Goal: Task Accomplishment & Management: Complete application form

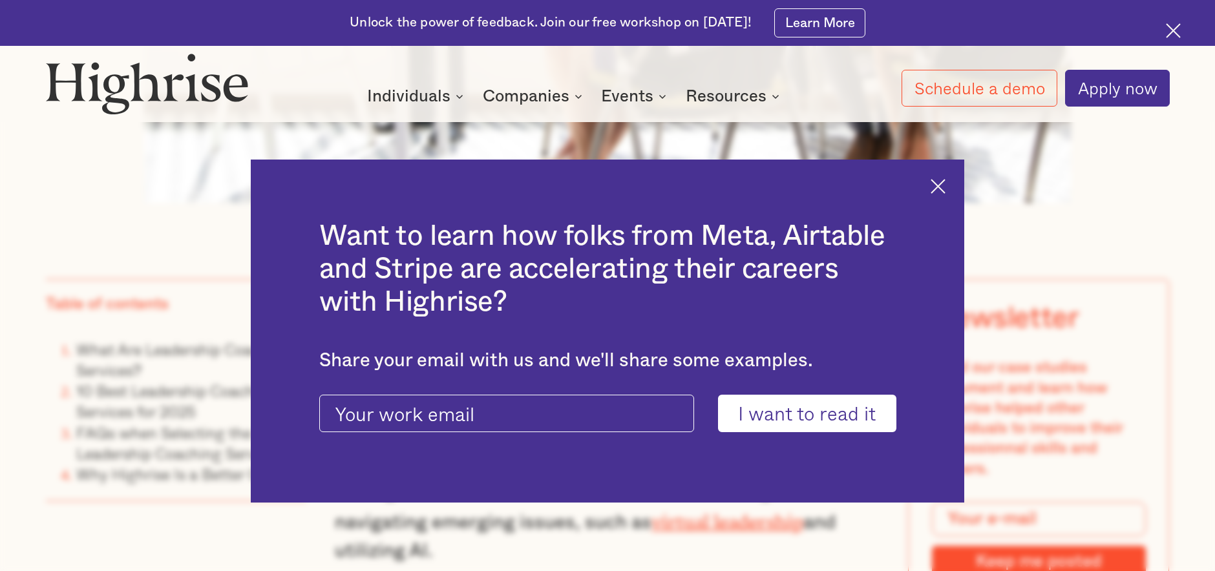
scroll to position [991, 0]
drag, startPoint x: 938, startPoint y: 187, endPoint x: 926, endPoint y: 190, distance: 12.5
click at [938, 187] on img at bounding box center [938, 186] width 15 height 15
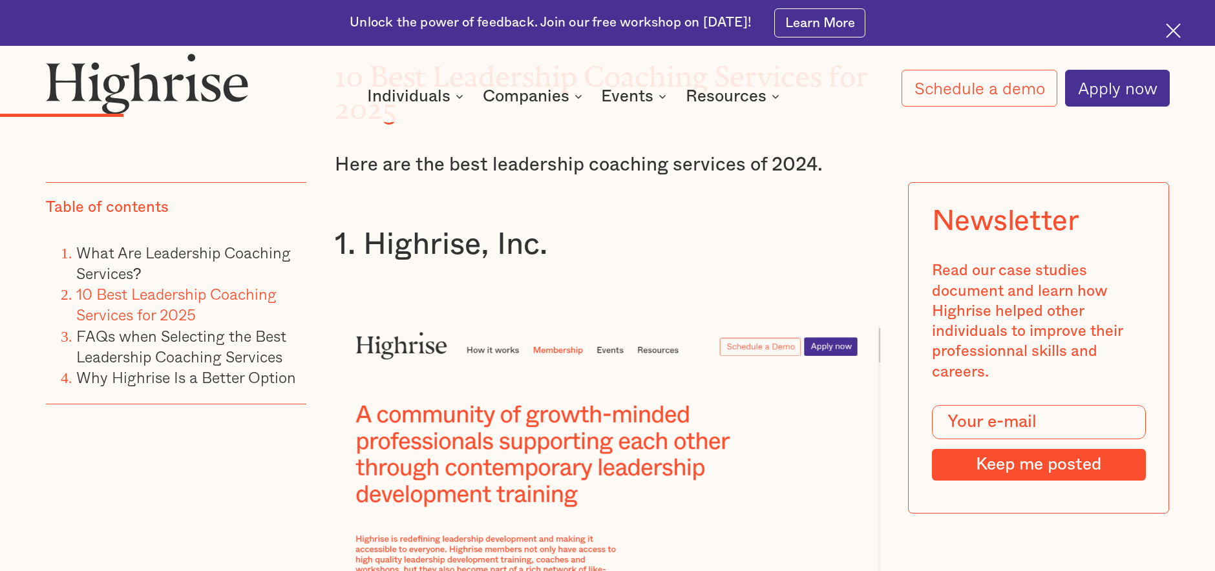
scroll to position [2667, 0]
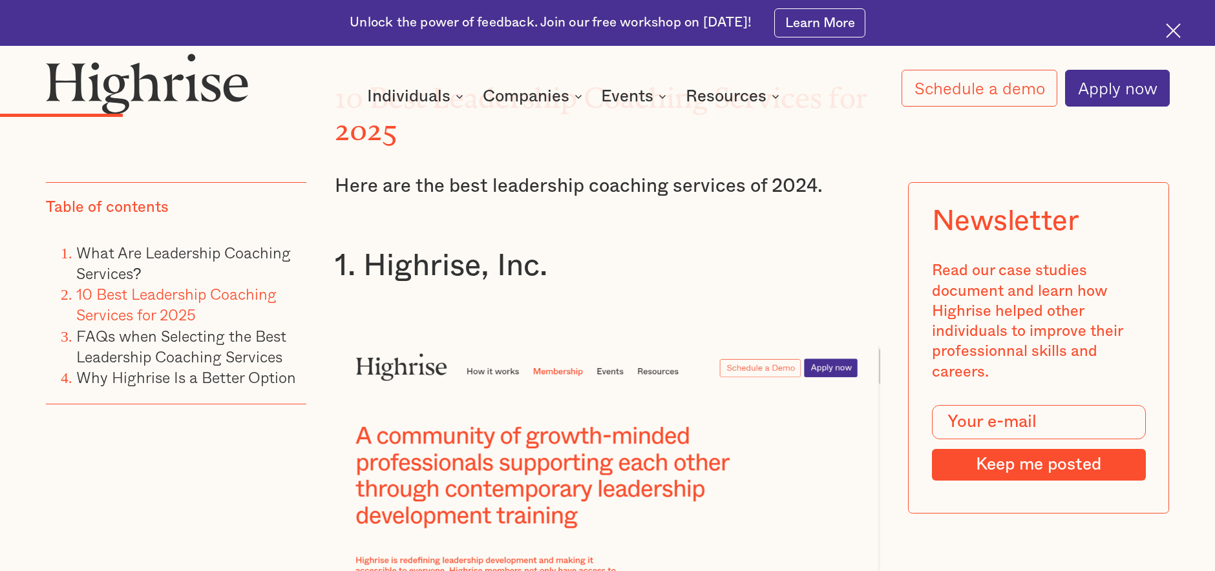
drag, startPoint x: 439, startPoint y: 235, endPoint x: 396, endPoint y: 293, distance: 72.5
click at [439, 248] on h3 "1. Highrise, Inc." at bounding box center [608, 267] width 546 height 38
click at [377, 346] on img at bounding box center [608, 491] width 546 height 291
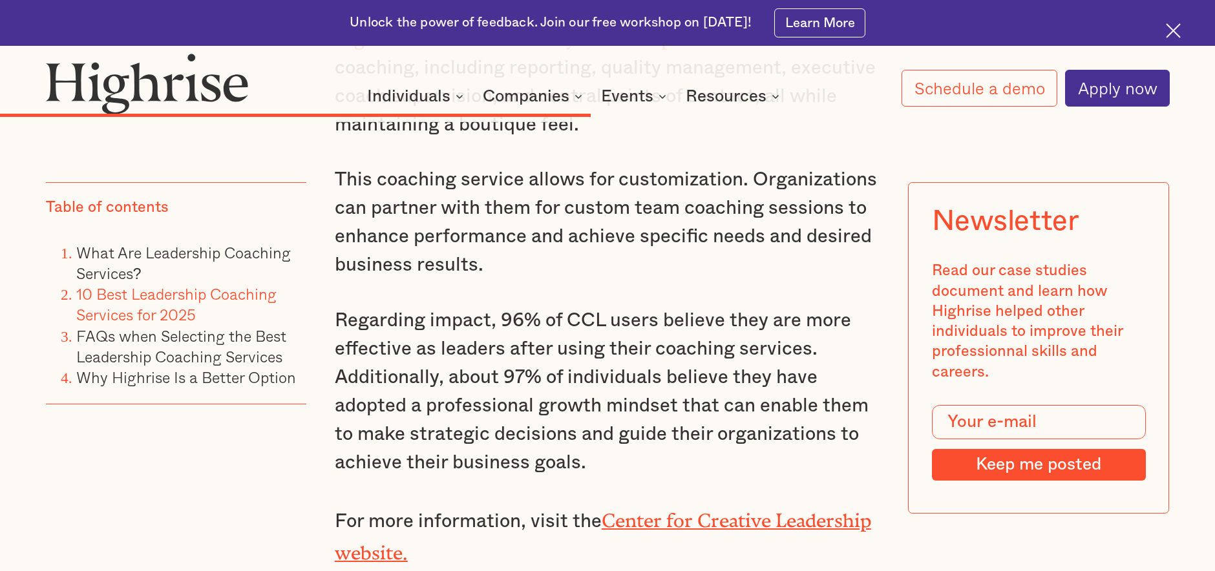
scroll to position [8741, 0]
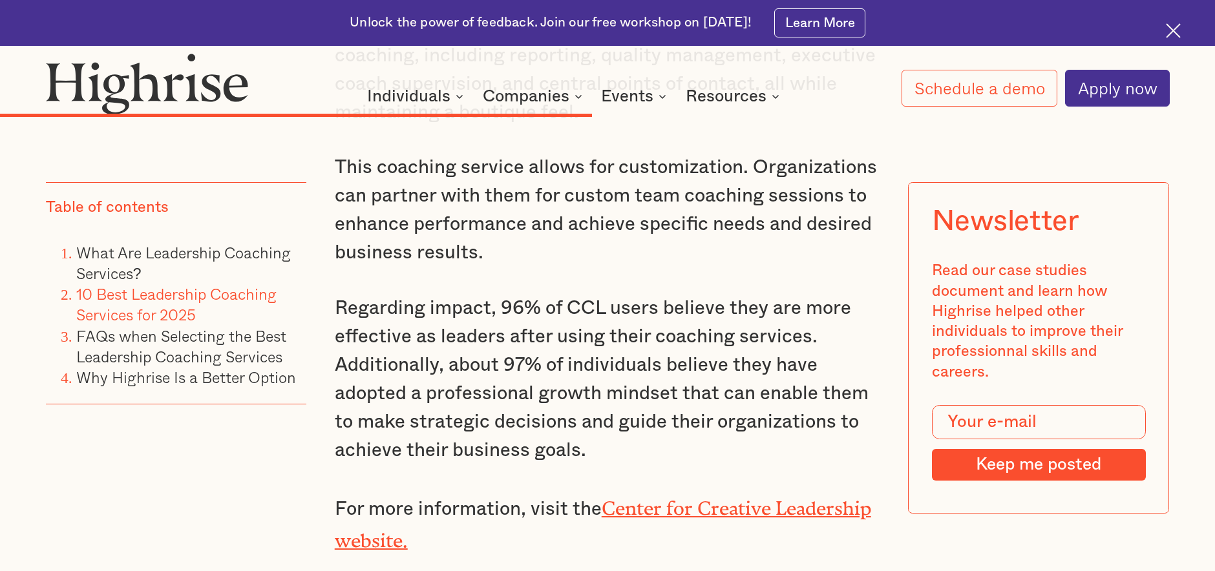
click at [644, 498] on link "Center for Creative Leadership website." at bounding box center [603, 520] width 536 height 45
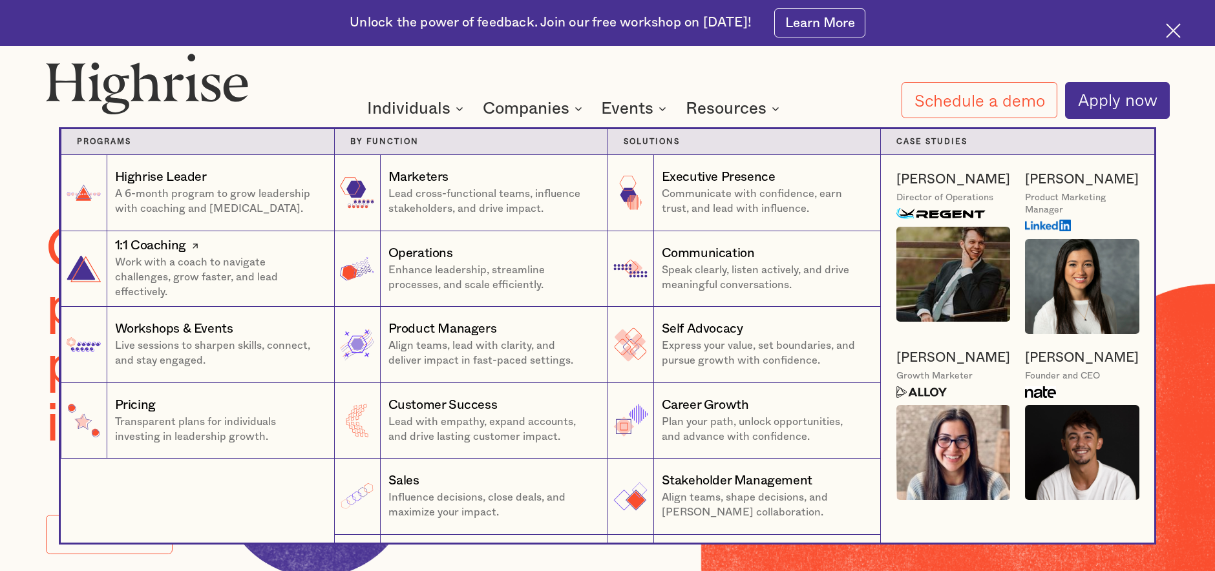
click at [153, 250] on div "1:1 Coaching" at bounding box center [150, 246] width 71 height 18
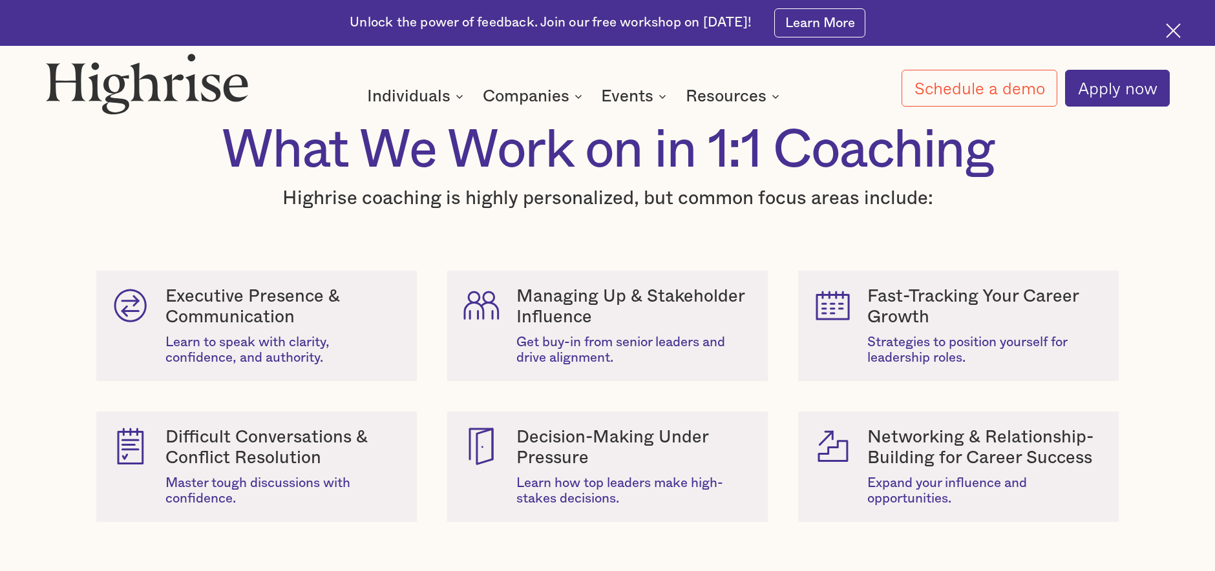
scroll to position [1405, 0]
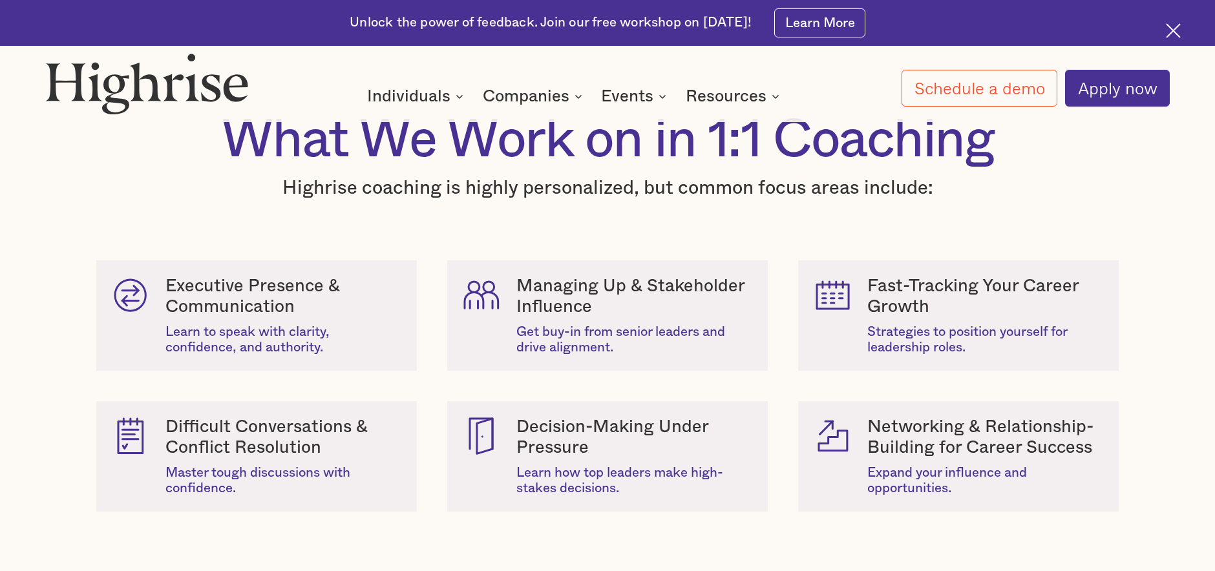
drag, startPoint x: 208, startPoint y: 276, endPoint x: 199, endPoint y: 281, distance: 10.4
click at [207, 276] on div "Executive Presence & Communication" at bounding box center [283, 296] width 237 height 41
click at [192, 288] on div "Executive Presence & Communication" at bounding box center [283, 296] width 237 height 41
click at [67, 301] on div "What We Work on in 1:1 Coaching Highrise coaching is highly personalized, but c…" at bounding box center [607, 326] width 1215 height 431
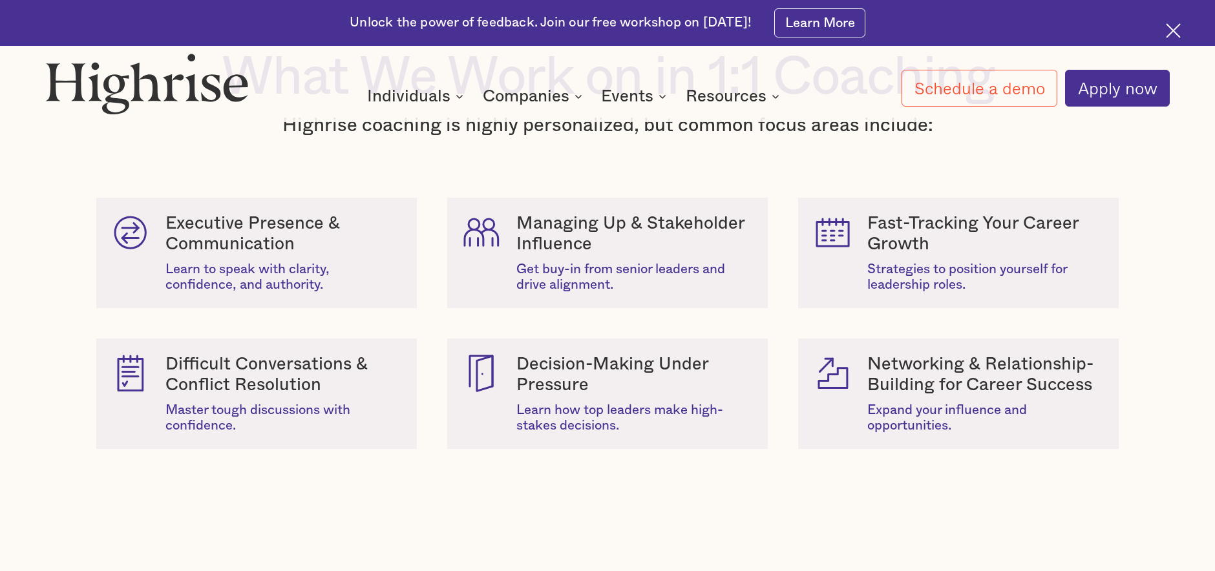
scroll to position [1479, 0]
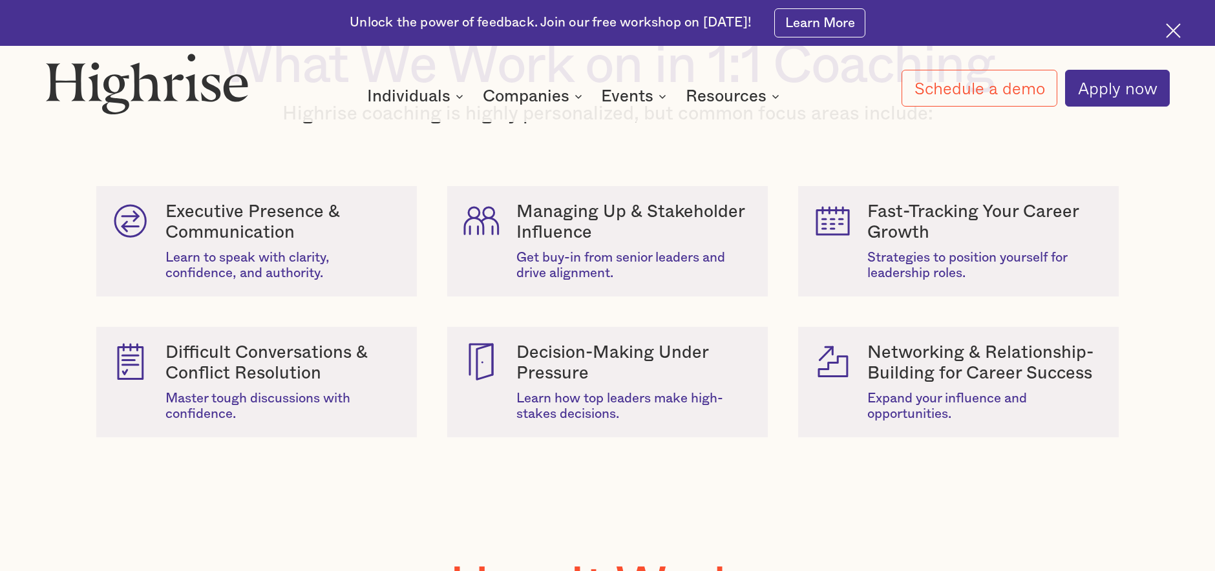
click at [595, 405] on div "Learn how top leaders make high-stakes decisions." at bounding box center [634, 407] width 237 height 32
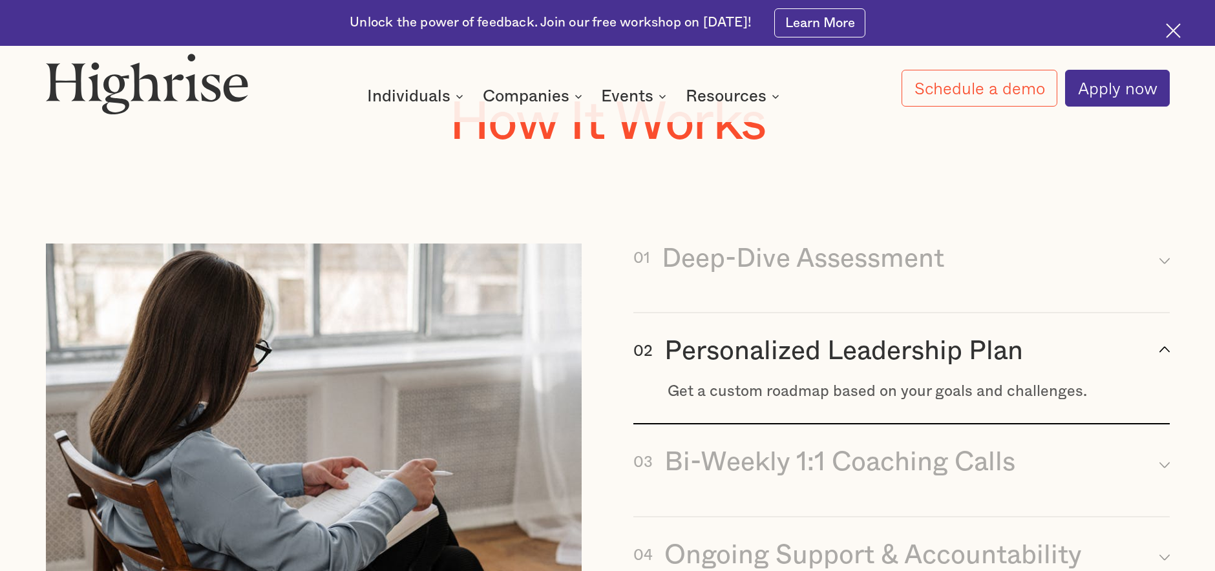
scroll to position [1959, 0]
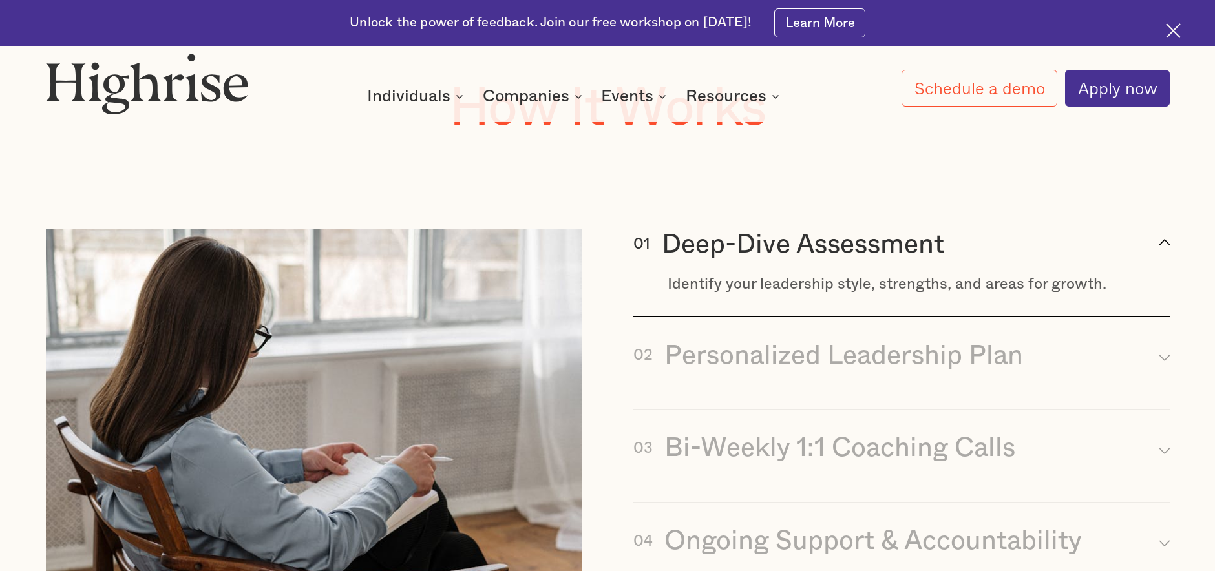
click at [732, 240] on div "Deep-Dive Assessment" at bounding box center [803, 244] width 282 height 31
click at [728, 248] on div "Deep-Dive Assessment" at bounding box center [803, 244] width 282 height 31
click at [708, 285] on div "Identify your leadership style, strengths, and areas for growth." at bounding box center [919, 284] width 502 height 18
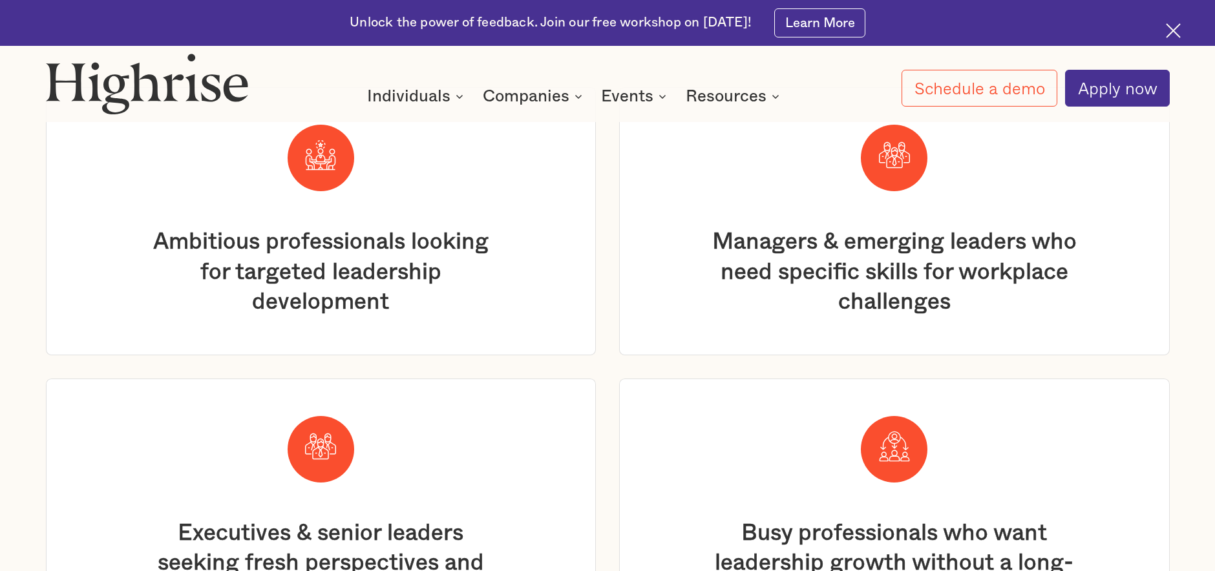
scroll to position [2900, 0]
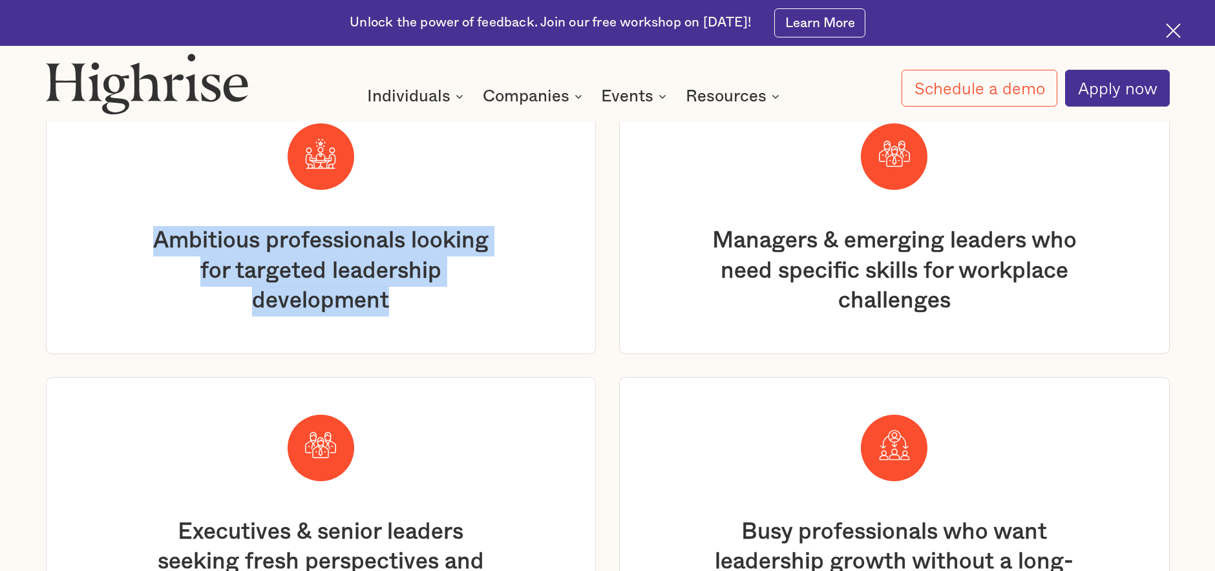
drag, startPoint x: 394, startPoint y: 304, endPoint x: 154, endPoint y: 243, distance: 247.5
click at [149, 243] on div "Ambitious professionals looking for targeted leadership development" at bounding box center [320, 271] width 365 height 91
copy div "Ambitious professionals looking for targeted leadership development"
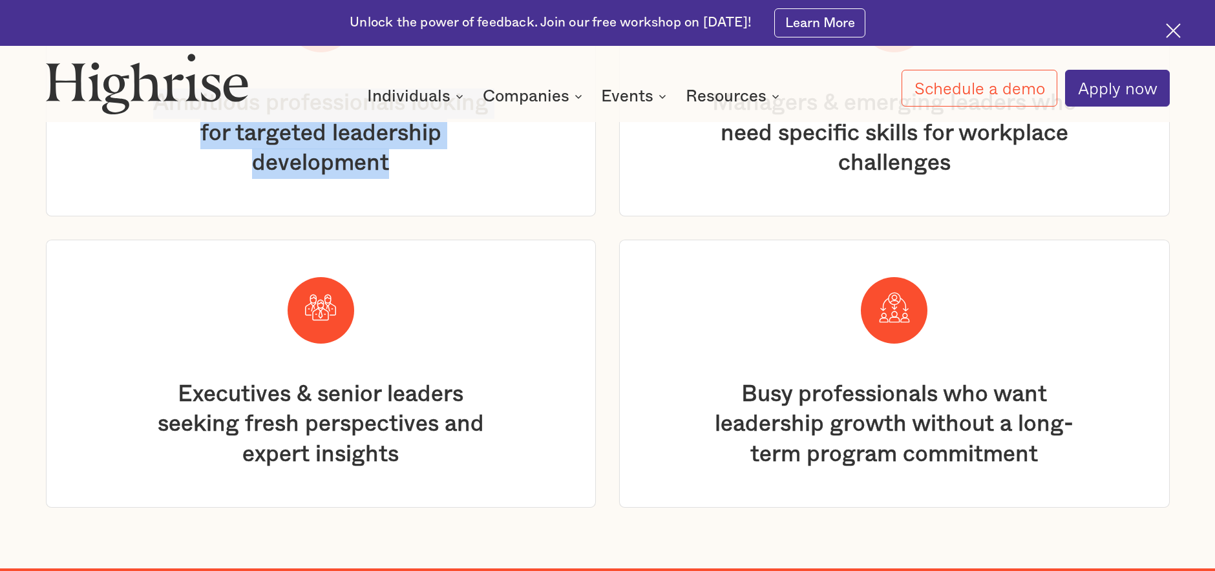
scroll to position [3059, 0]
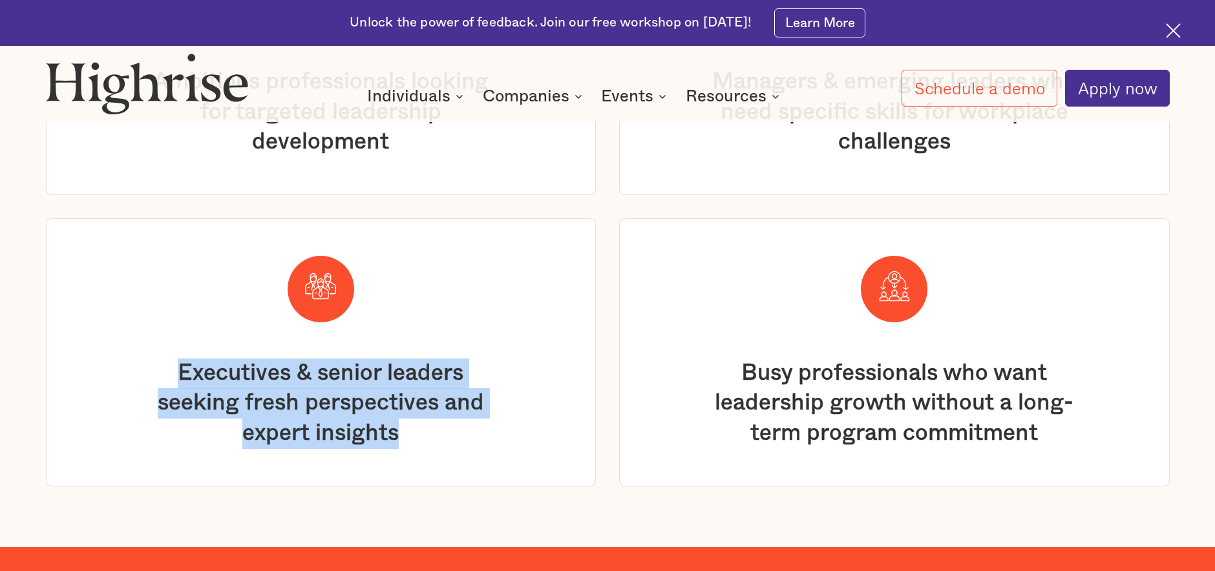
drag, startPoint x: 419, startPoint y: 436, endPoint x: 184, endPoint y: 378, distance: 242.3
click at [169, 379] on div "Executives & senior leaders seeking fresh perspectives and expert insights" at bounding box center [320, 404] width 365 height 91
copy div "Executives & senior leaders seeking fresh perspectives and expert insights"
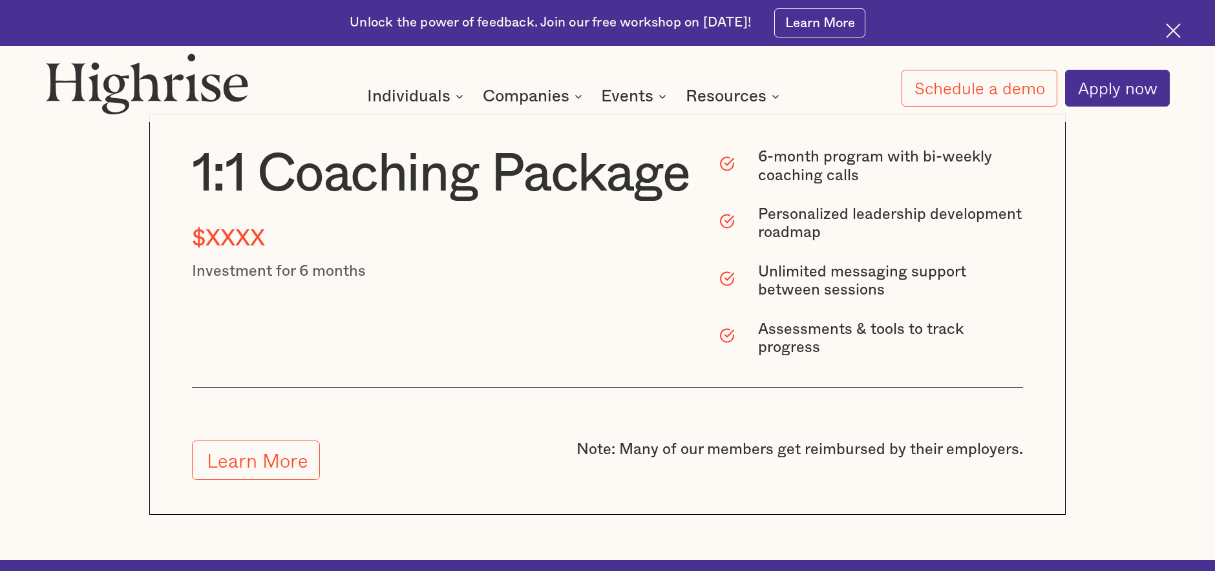
scroll to position [4608, 0]
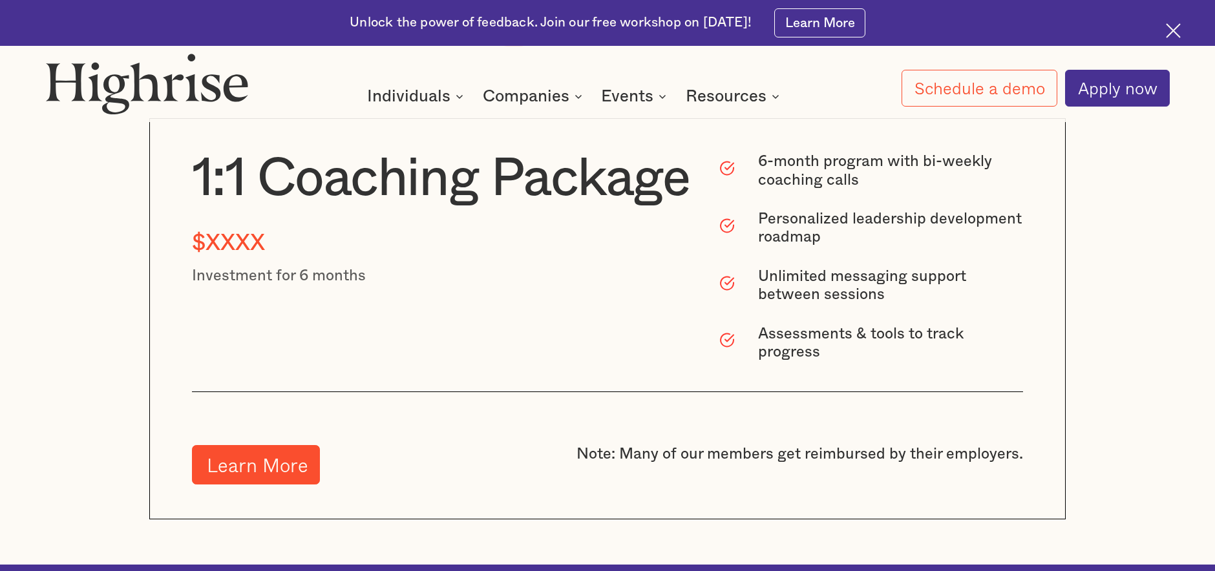
click at [260, 467] on link "Learn More" at bounding box center [256, 464] width 129 height 39
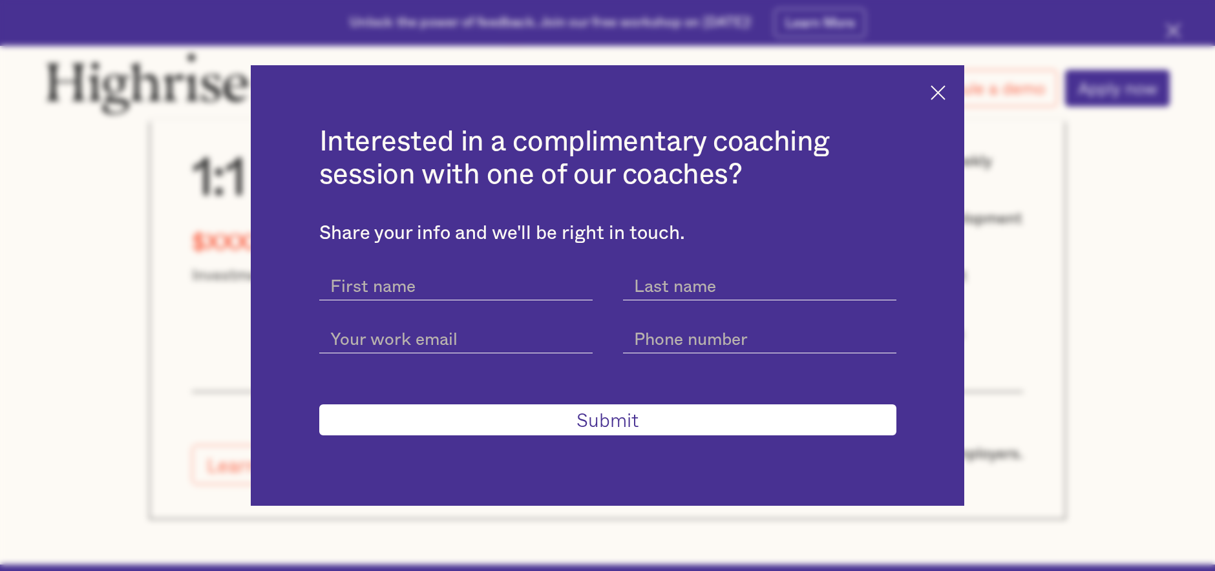
click at [937, 94] on img at bounding box center [938, 92] width 15 height 15
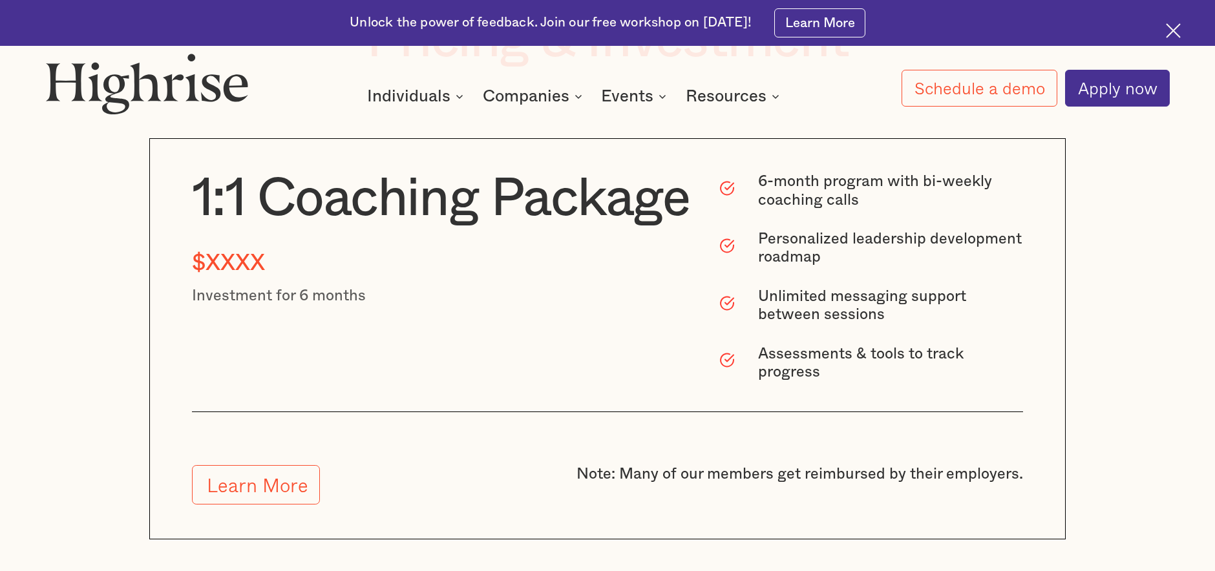
scroll to position [4584, 0]
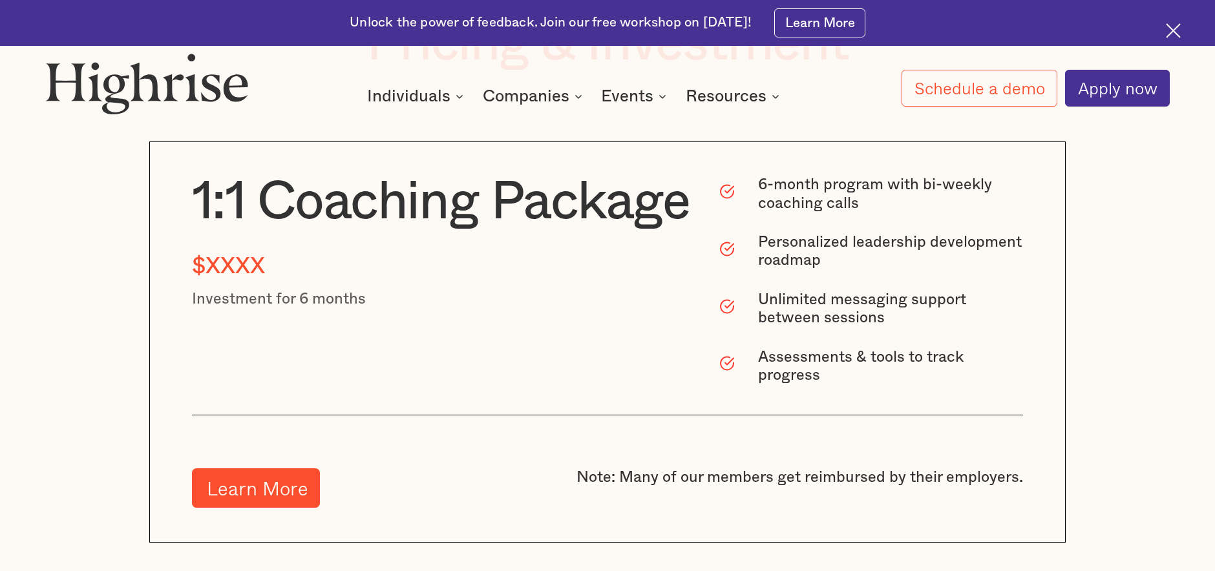
click at [244, 488] on link "Learn More" at bounding box center [256, 488] width 129 height 39
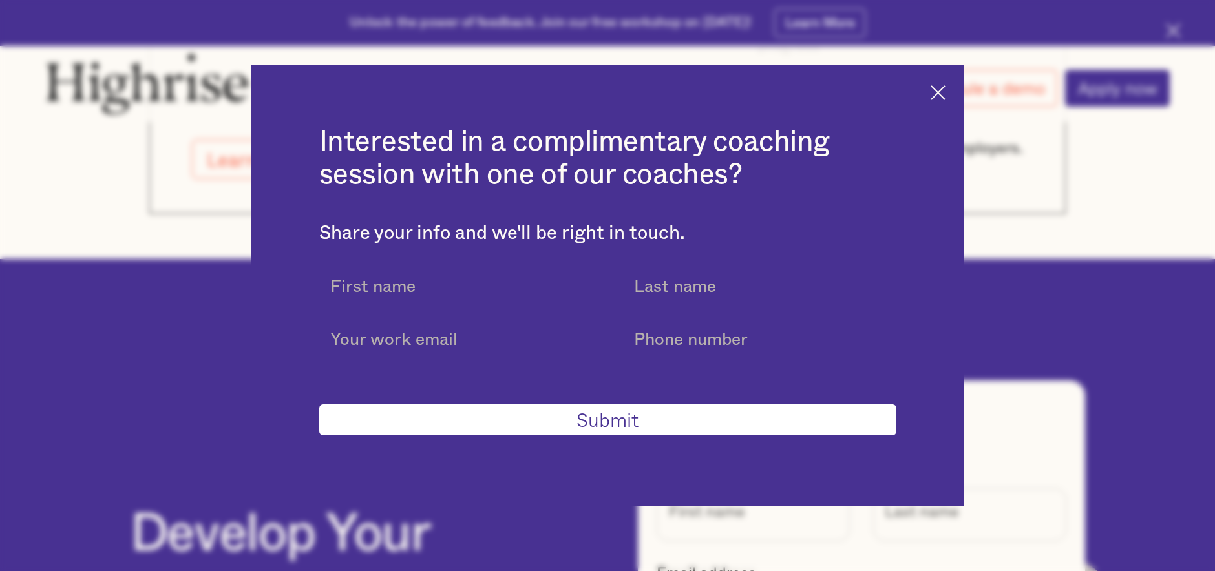
scroll to position [4914, 0]
drag, startPoint x: 939, startPoint y: 92, endPoint x: 900, endPoint y: 101, distance: 40.5
click at [939, 92] on img at bounding box center [938, 92] width 15 height 15
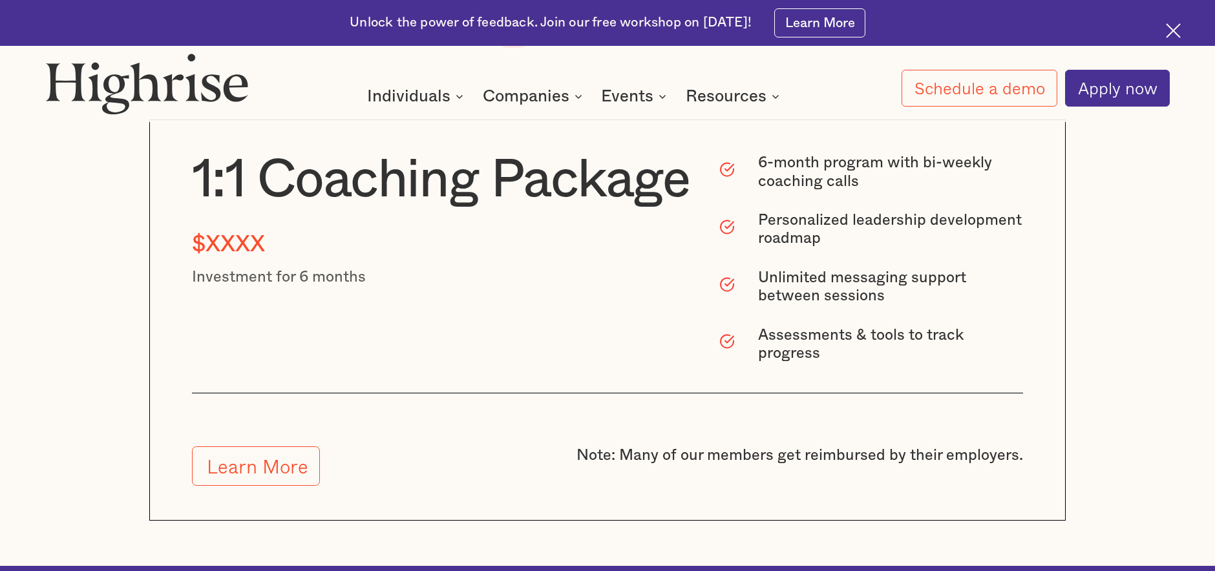
scroll to position [4609, 0]
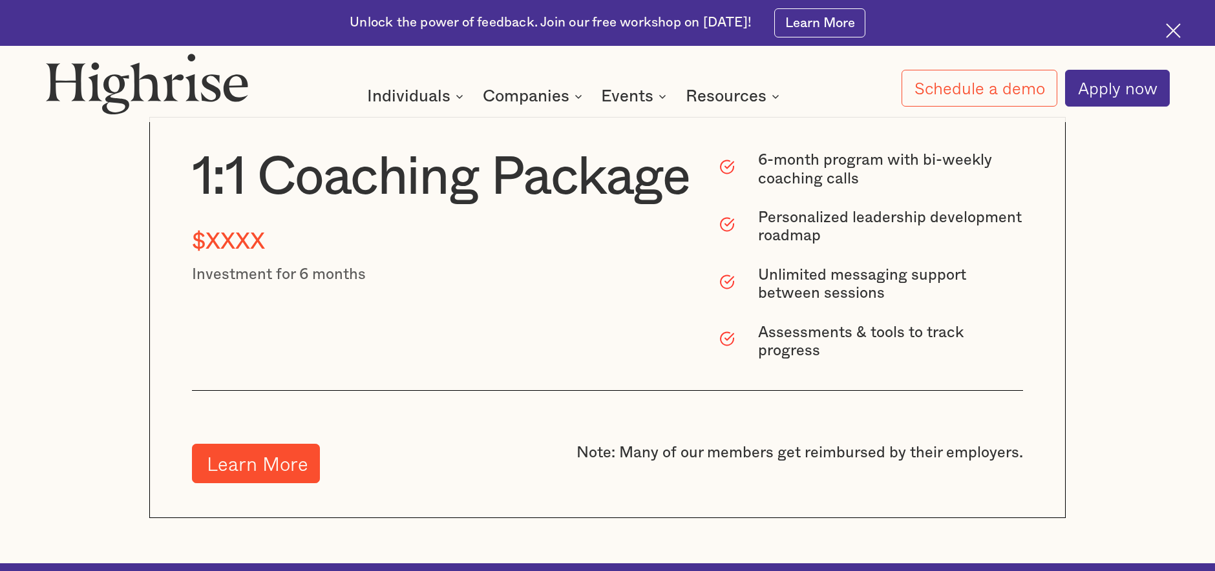
click at [253, 463] on link "Learn More" at bounding box center [256, 463] width 129 height 39
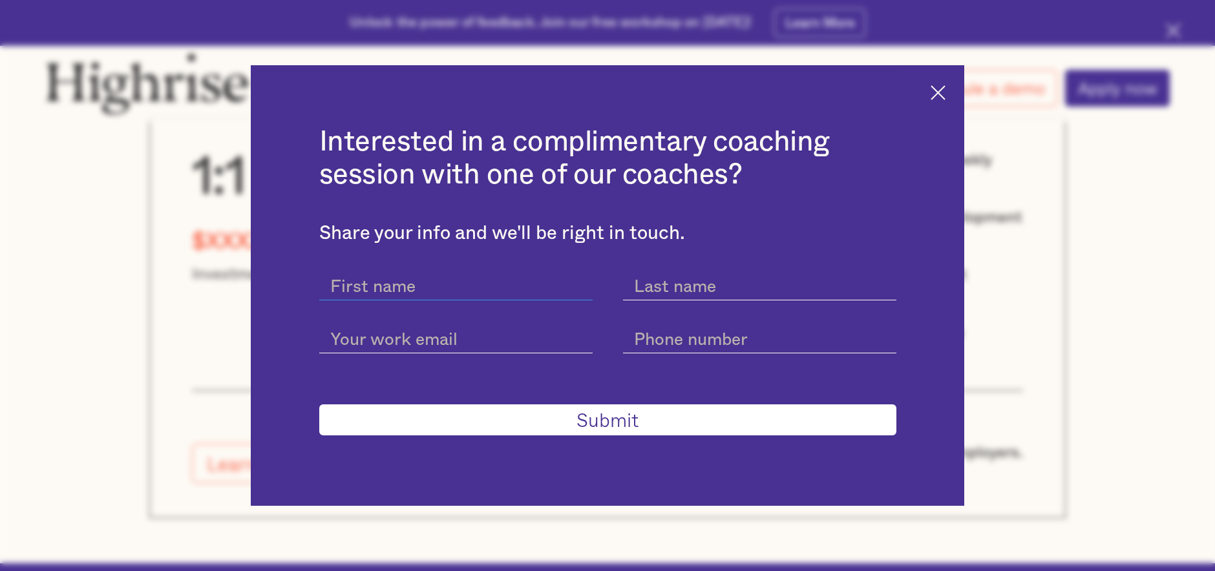
click at [407, 287] on input "current-schedule-a-demo-get-started-modal" at bounding box center [455, 284] width 273 height 33
type input "Clay"
type input "Staires"
type input "clay@claystaires.com"
type input "9187980852"
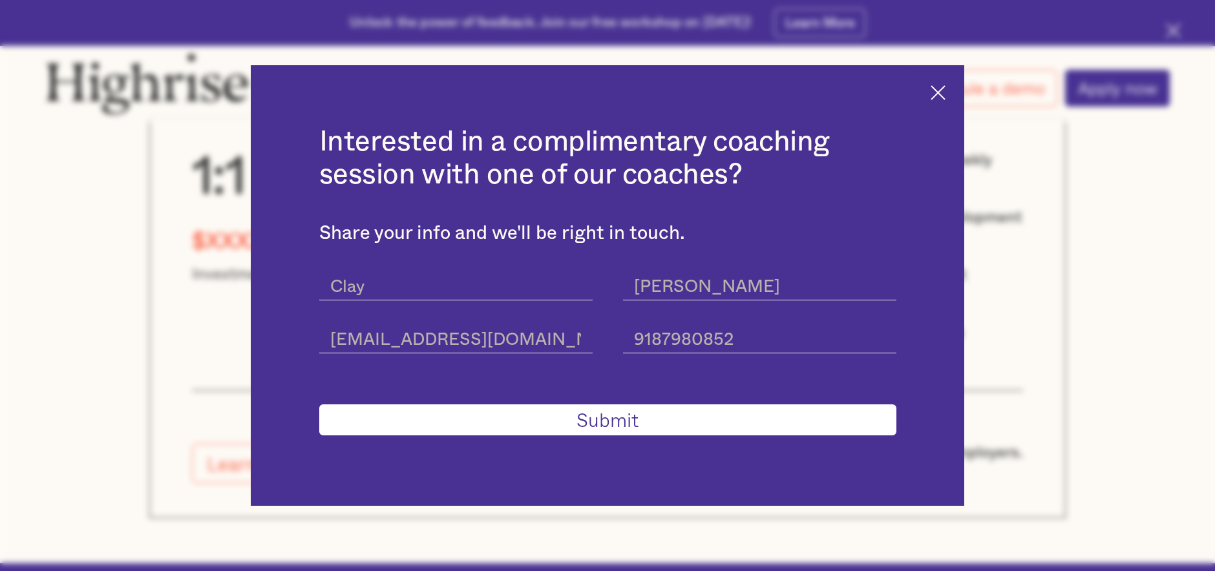
click at [599, 420] on input "Submit" at bounding box center [607, 420] width 577 height 31
type input "Please wait..."
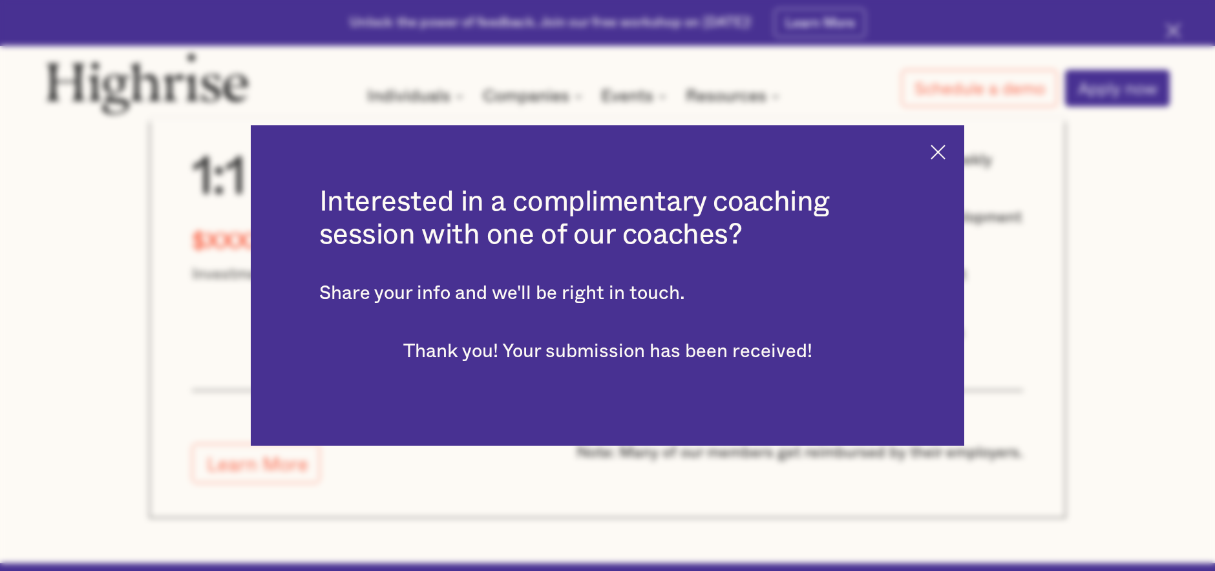
click at [933, 150] on img at bounding box center [938, 152] width 15 height 15
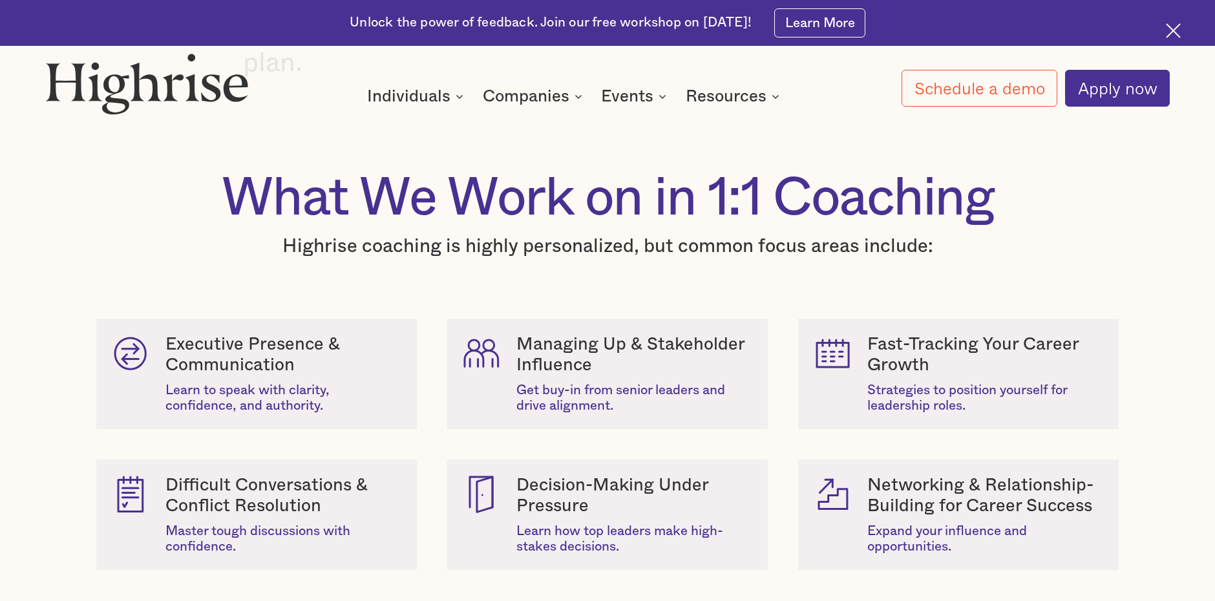
scroll to position [1344, 0]
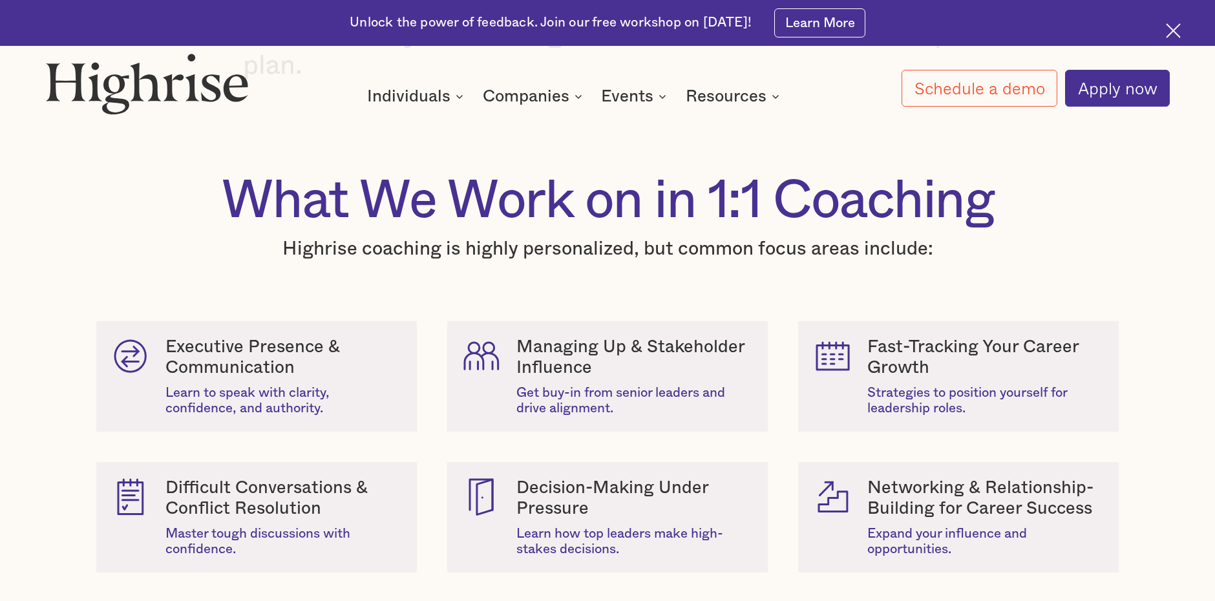
drag, startPoint x: 65, startPoint y: 191, endPoint x: 64, endPoint y: 170, distance: 20.7
click at [64, 189] on div "What We Work on in 1:1 Coaching Highrise coaching is highly personalized, but c…" at bounding box center [607, 387] width 1215 height 431
